Goal: Task Accomplishment & Management: Use online tool/utility

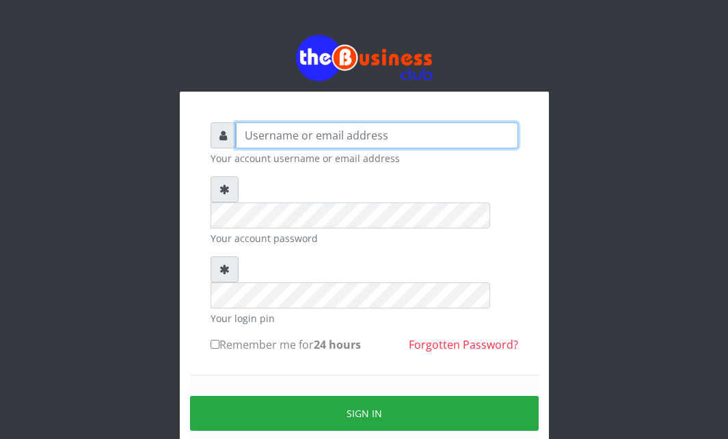
type input "Ahmed2222"
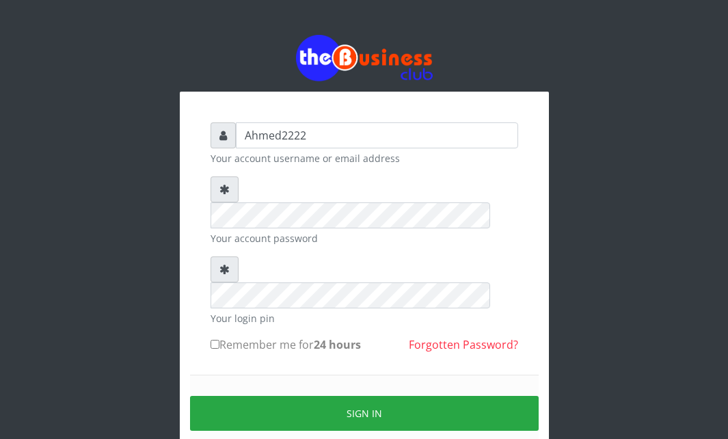
click at [248, 336] on label "Remember me for 24 hours" at bounding box center [286, 344] width 150 height 16
click at [219, 340] on input "Remember me for 24 hours" at bounding box center [215, 344] width 9 height 9
checkbox input "true"
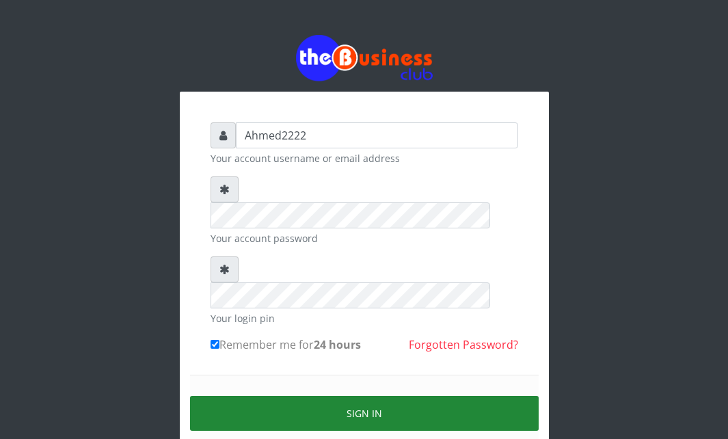
click at [278, 396] on button "Sign in" at bounding box center [364, 413] width 349 height 35
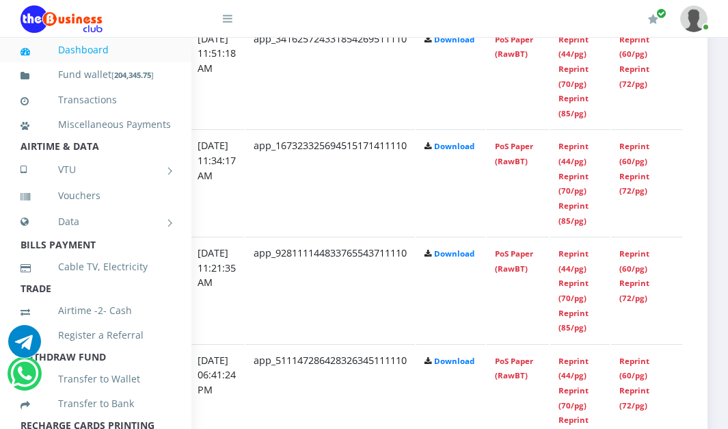
scroll to position [1377, 288]
click at [576, 268] on link "Reprint (44/pg)" at bounding box center [573, 260] width 30 height 25
click at [577, 151] on link "Reprint (44/pg)" at bounding box center [573, 153] width 30 height 25
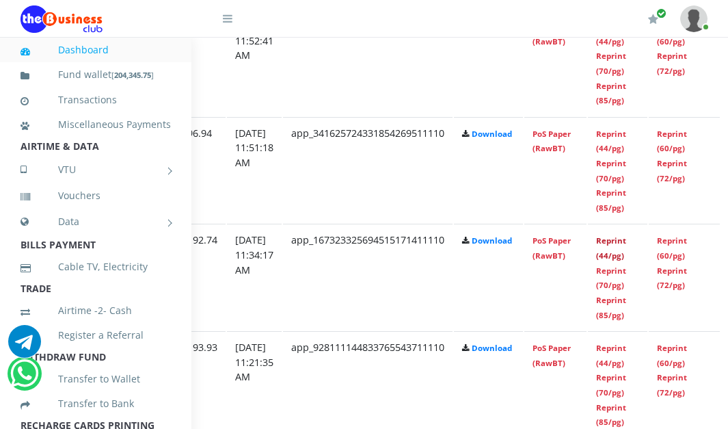
scroll to position [1283, 231]
click at [623, 136] on link "Reprint (44/pg)" at bounding box center [610, 141] width 30 height 25
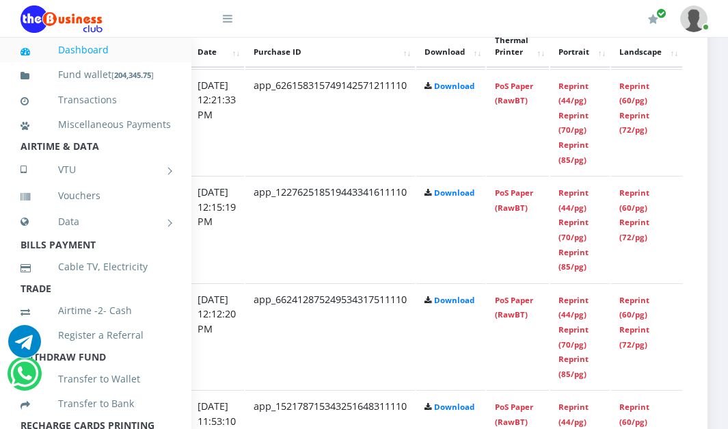
scroll to position [796, 288]
click at [576, 205] on link "Reprint (44/pg)" at bounding box center [573, 199] width 30 height 25
click at [575, 91] on link "Reprint (44/pg)" at bounding box center [573, 93] width 30 height 25
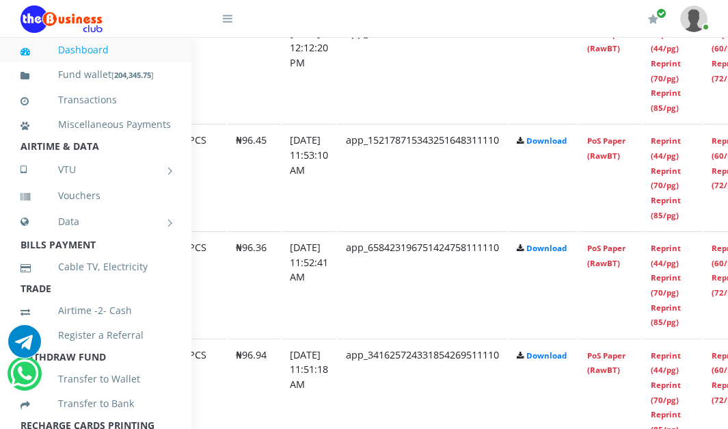
scroll to position [1062, 177]
click at [679, 262] on link "Reprint (44/pg)" at bounding box center [664, 255] width 30 height 25
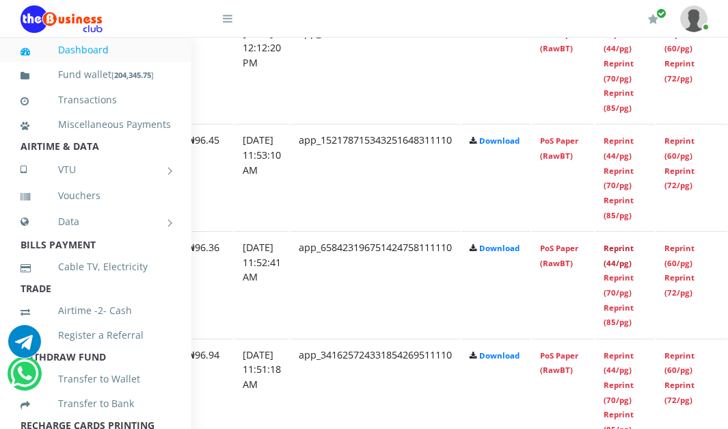
scroll to position [1062, 224]
click at [632, 156] on link "Reprint (44/pg)" at bounding box center [617, 147] width 30 height 25
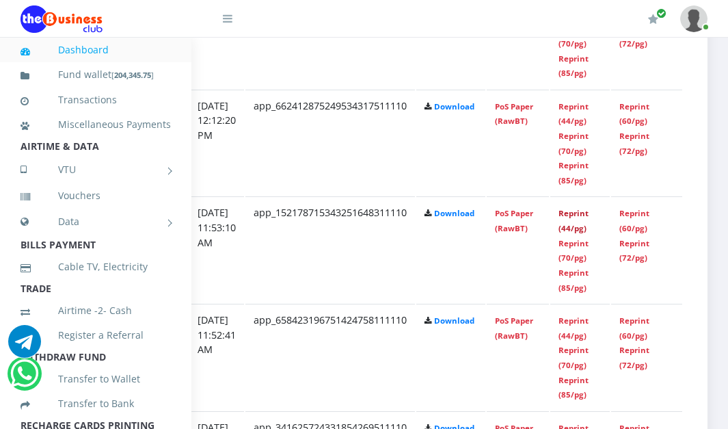
scroll to position [989, 288]
click at [569, 120] on link "Reprint (44/pg)" at bounding box center [573, 113] width 30 height 25
